Goal: Book appointment/travel/reservation

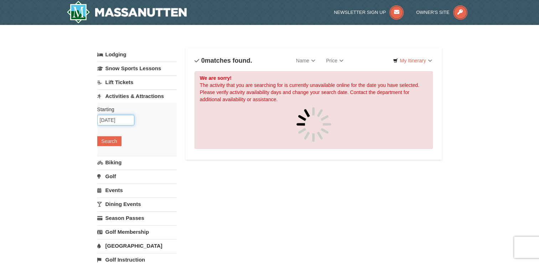
click at [118, 120] on input "09/11/2025" at bounding box center [115, 120] width 37 height 11
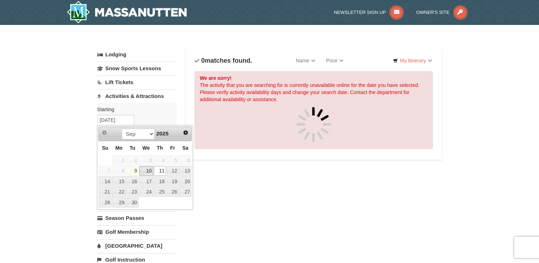
click at [147, 170] on link "10" at bounding box center [146, 171] width 14 height 10
type input "[DATE]"
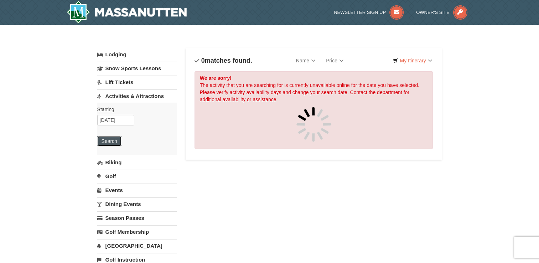
click at [109, 141] on button "Search" at bounding box center [109, 141] width 24 height 10
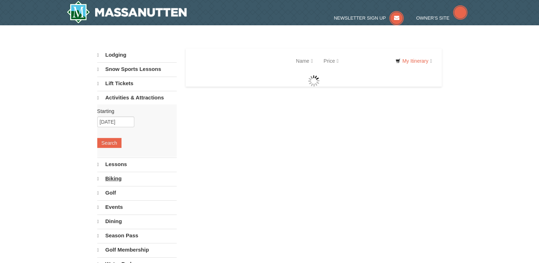
select select "9"
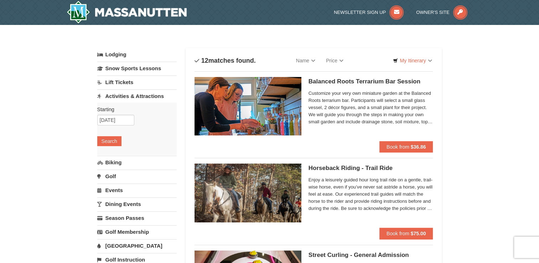
click at [126, 82] on link "Lift Tickets" at bounding box center [136, 81] width 79 height 13
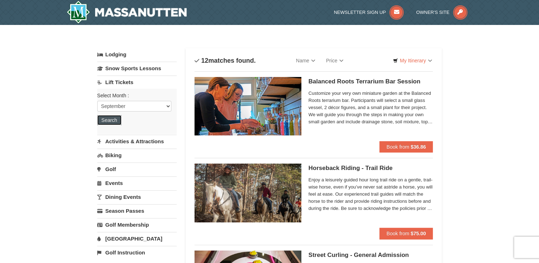
click at [110, 119] on button "Search" at bounding box center [109, 120] width 24 height 10
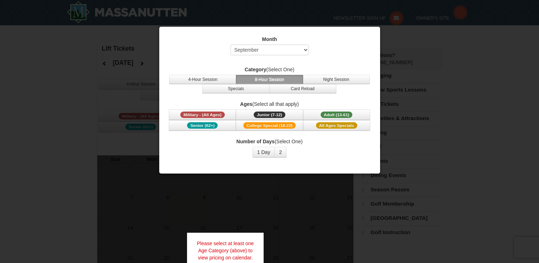
select select "9"
click at [404, 46] on div at bounding box center [269, 131] width 539 height 263
click at [361, 54] on div "Month Select September October November December January February March April M…" at bounding box center [269, 47] width 203 height 23
click at [109, 91] on div at bounding box center [269, 131] width 539 height 263
drag, startPoint x: 96, startPoint y: 77, endPoint x: 95, endPoint y: 73, distance: 4.4
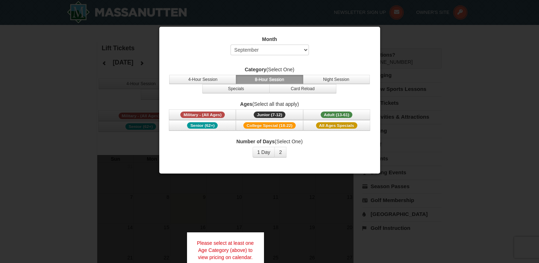
click at [95, 75] on div at bounding box center [269, 131] width 539 height 263
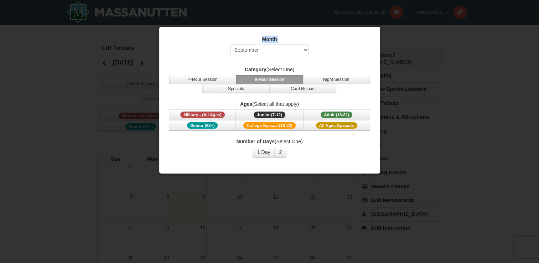
click at [207, 42] on div "Month Select September October November December January February March April M…" at bounding box center [269, 47] width 203 height 23
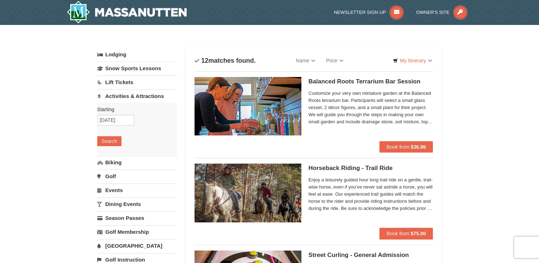
click at [121, 80] on link "Lift Tickets" at bounding box center [136, 81] width 79 height 13
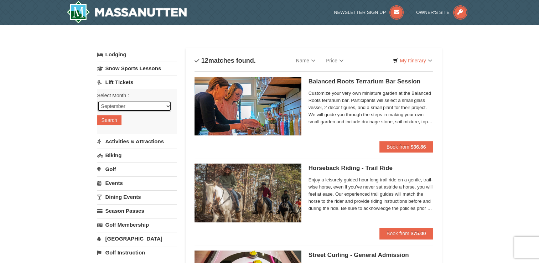
click at [166, 107] on select "September October November December January February March April May June July …" at bounding box center [134, 106] width 74 height 11
click at [97, 101] on select "September October November December January February March April May June July …" at bounding box center [134, 106] width 74 height 11
click at [107, 117] on button "Search" at bounding box center [109, 120] width 24 height 10
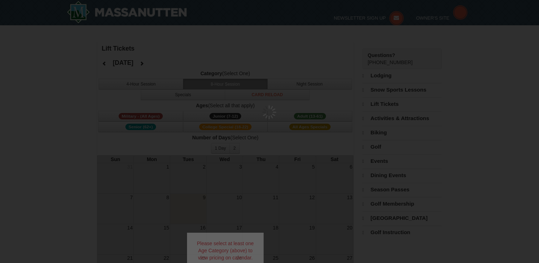
select select "9"
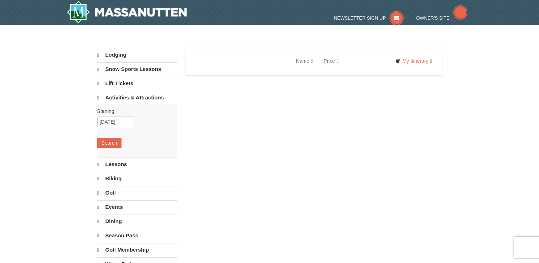
select select "9"
